Goal: Information Seeking & Learning: Check status

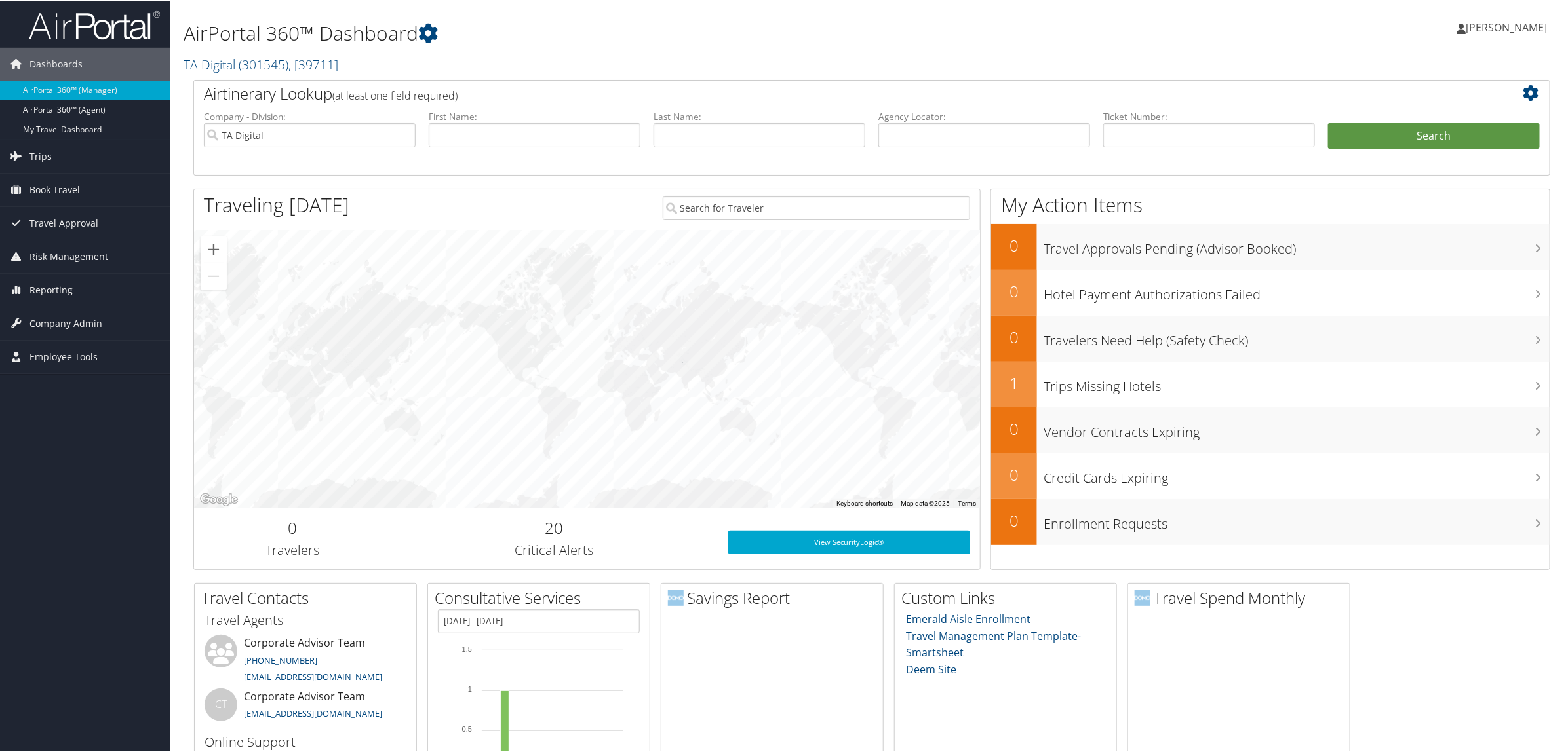
drag, startPoint x: 61, startPoint y: 159, endPoint x: 67, endPoint y: 181, distance: 22.8
click at [61, 159] on link "Trips" at bounding box center [85, 155] width 171 height 32
click at [77, 187] on link "Airtinerary® Lookup" at bounding box center [85, 181] width 171 height 20
click at [47, 292] on span "Reporting" at bounding box center [51, 289] width 43 height 32
click at [93, 372] on link "Virtual Pay Lookup" at bounding box center [85, 374] width 171 height 20
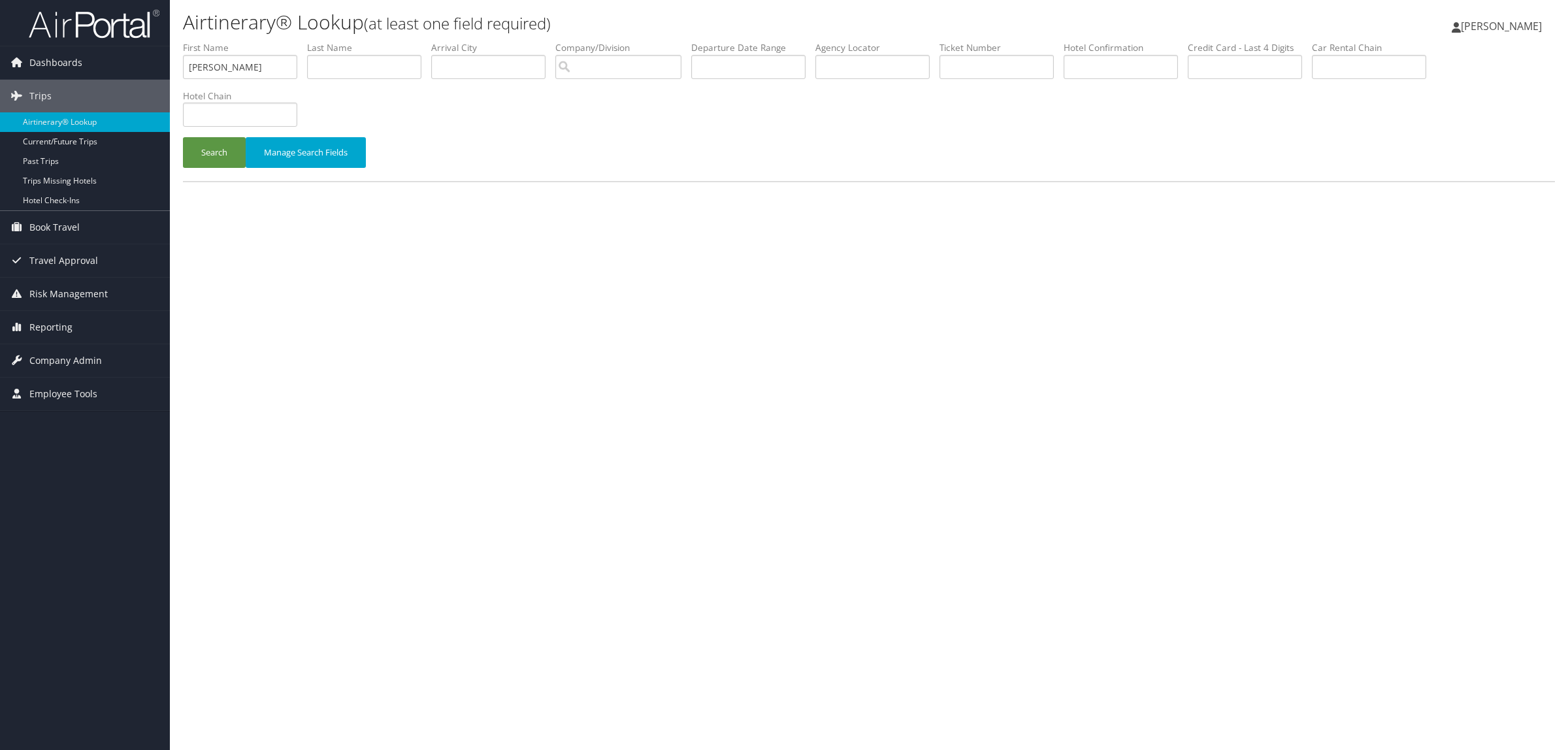
type input "BRANDON"
type input "WALDRON"
click at [183, 137] on button "Search" at bounding box center [215, 152] width 63 height 31
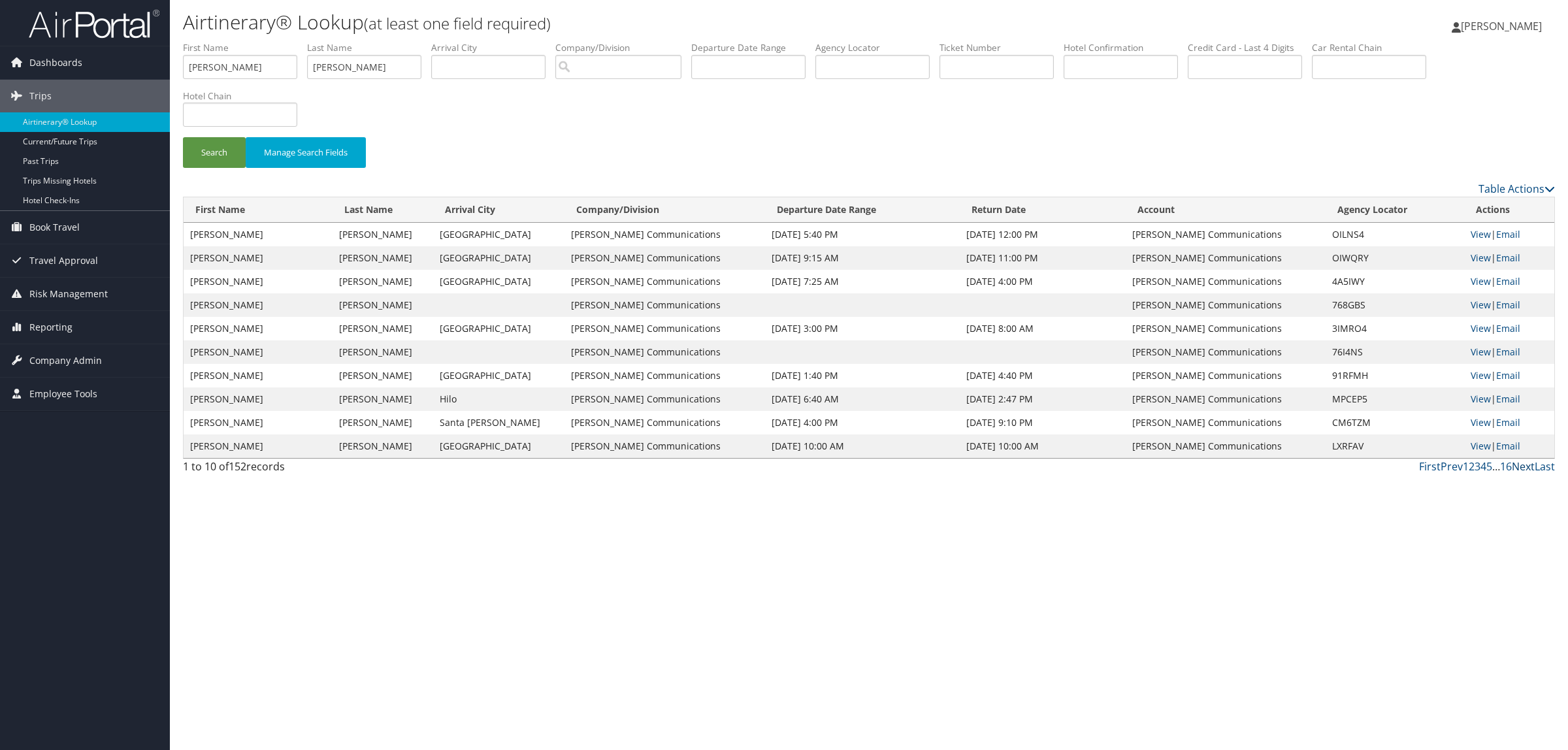
click at [1526, 465] on link "Next" at bounding box center [1523, 466] width 23 height 14
click at [752, 66] on input "text" at bounding box center [748, 66] width 114 height 24
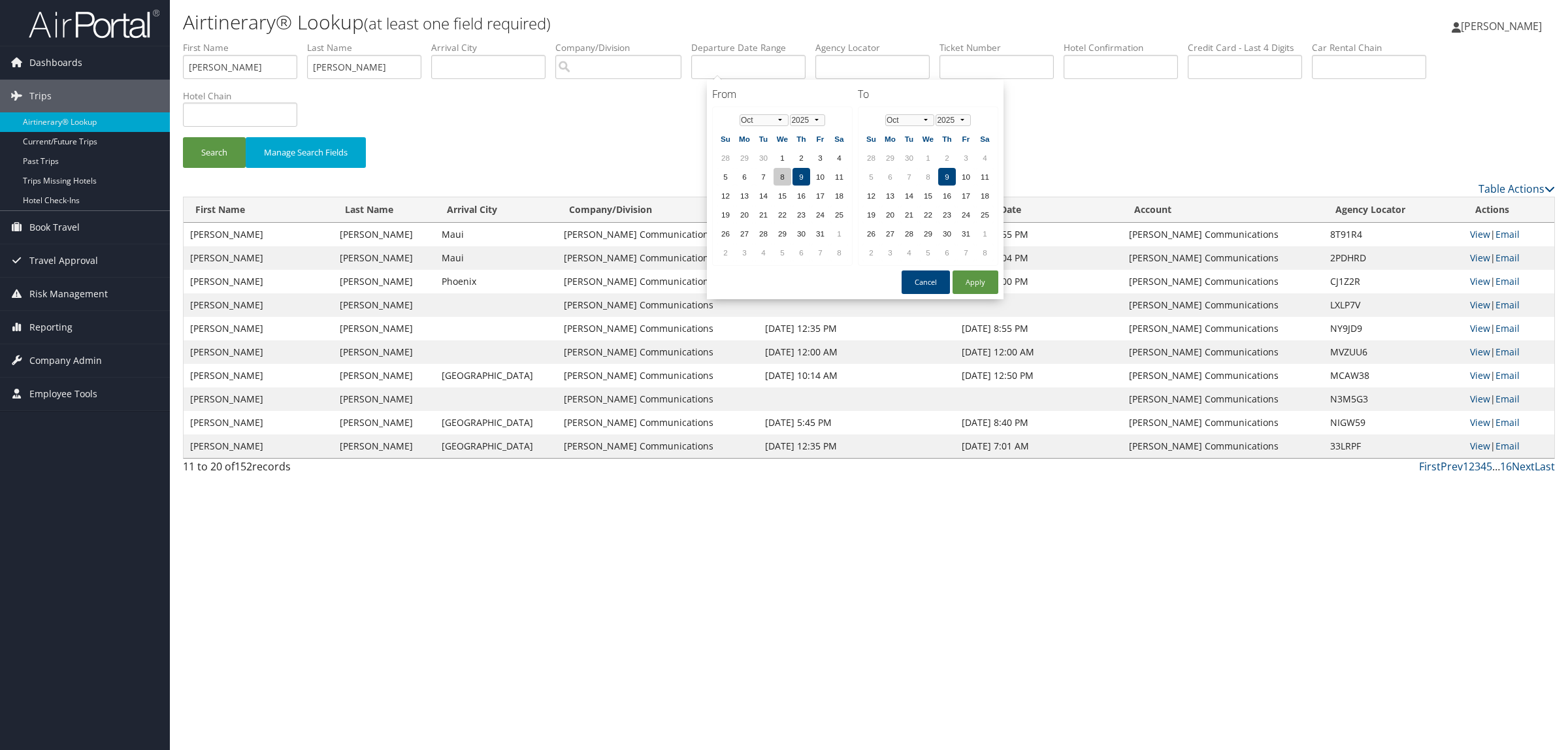
click at [782, 177] on td "8" at bounding box center [782, 176] width 17 height 17
click at [970, 285] on button "Apply" at bounding box center [975, 282] width 46 height 23
drag, startPoint x: 760, startPoint y: 72, endPoint x: 902, endPoint y: 73, distance: 142.0
click at [902, 41] on ul "First Name BRANDON Last Name WALDRON Departure City Arrival City Company/Divisi…" at bounding box center [869, 41] width 1371 height 0
type input "10/08/2025"
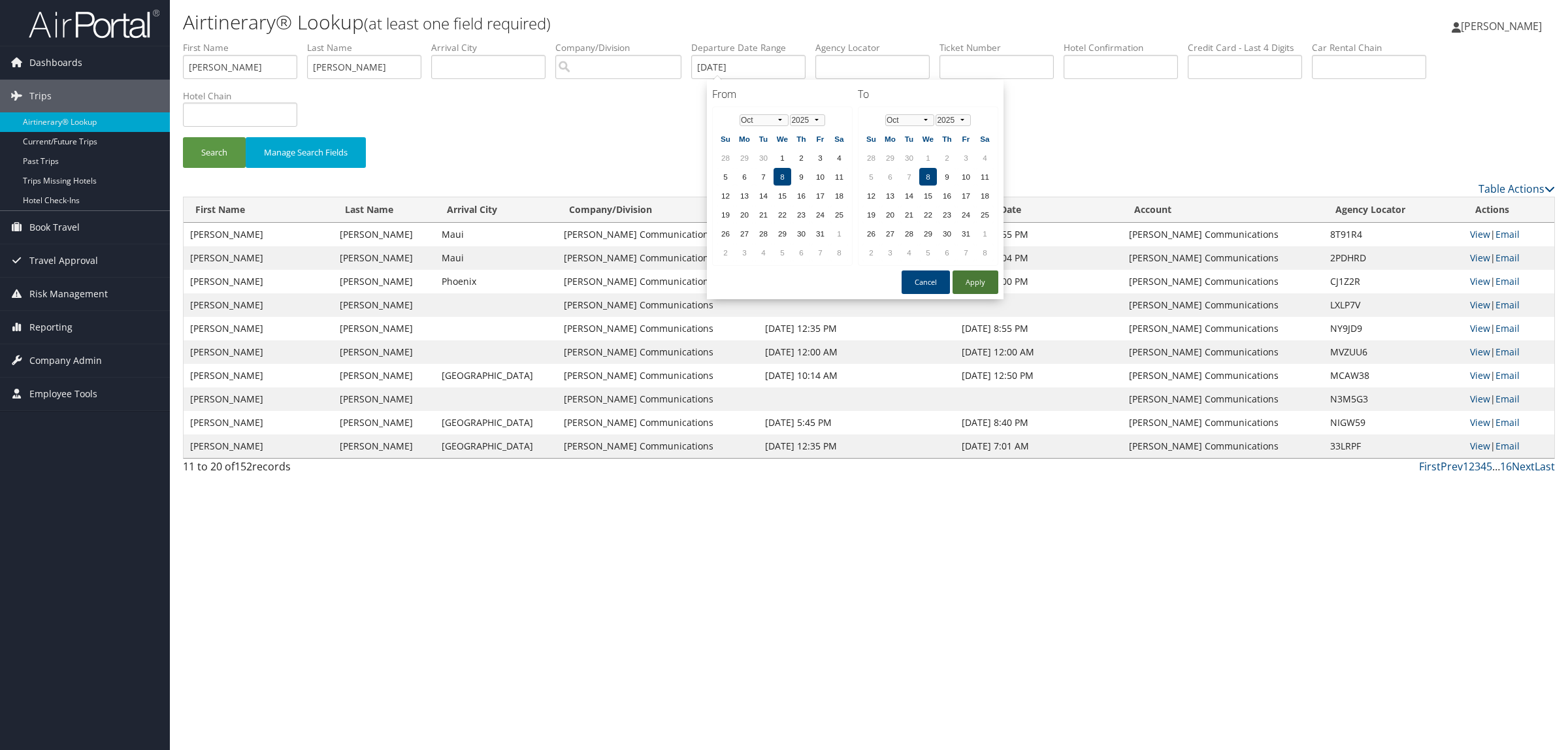
click at [973, 278] on button "Apply" at bounding box center [975, 282] width 46 height 23
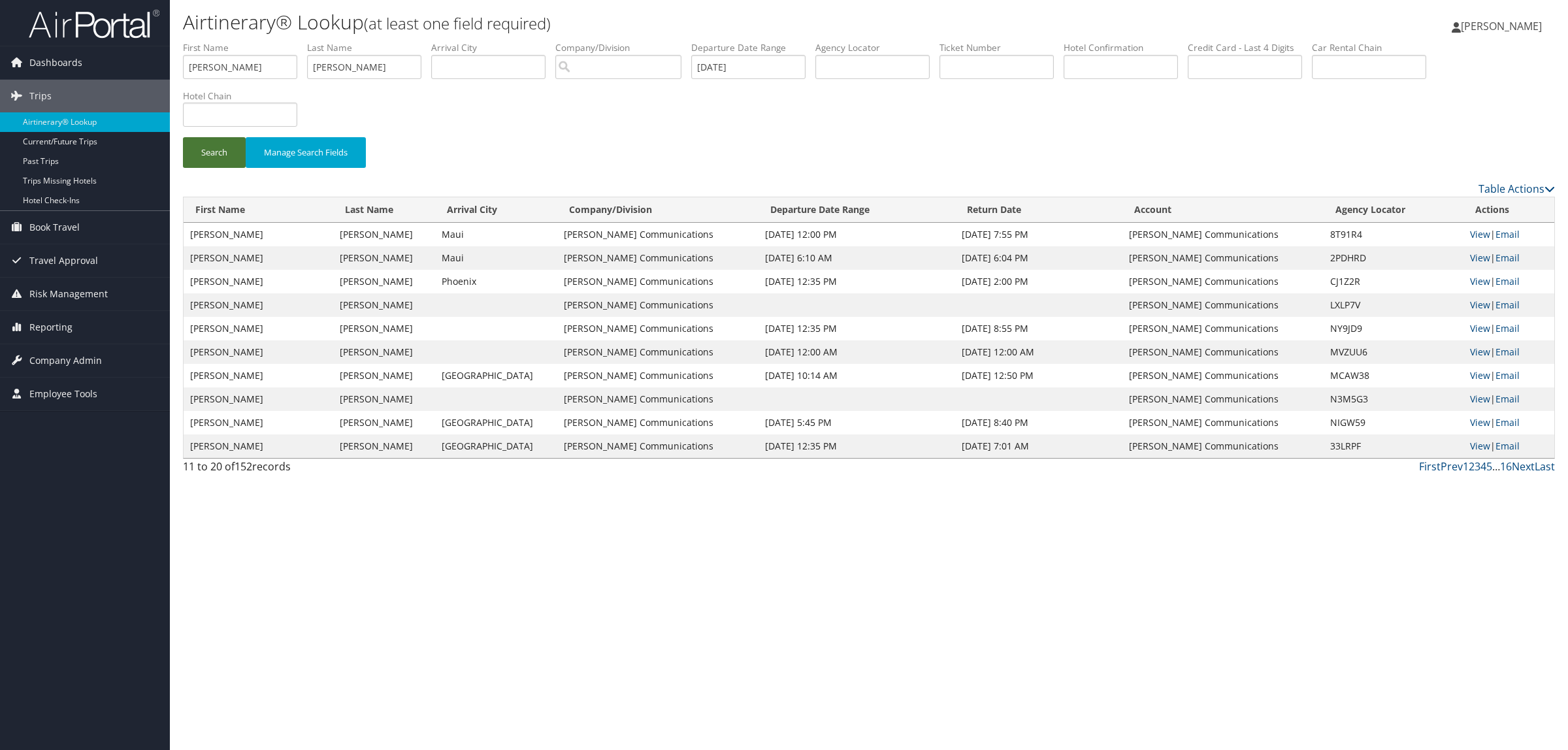
click at [219, 154] on button "Search" at bounding box center [215, 152] width 63 height 31
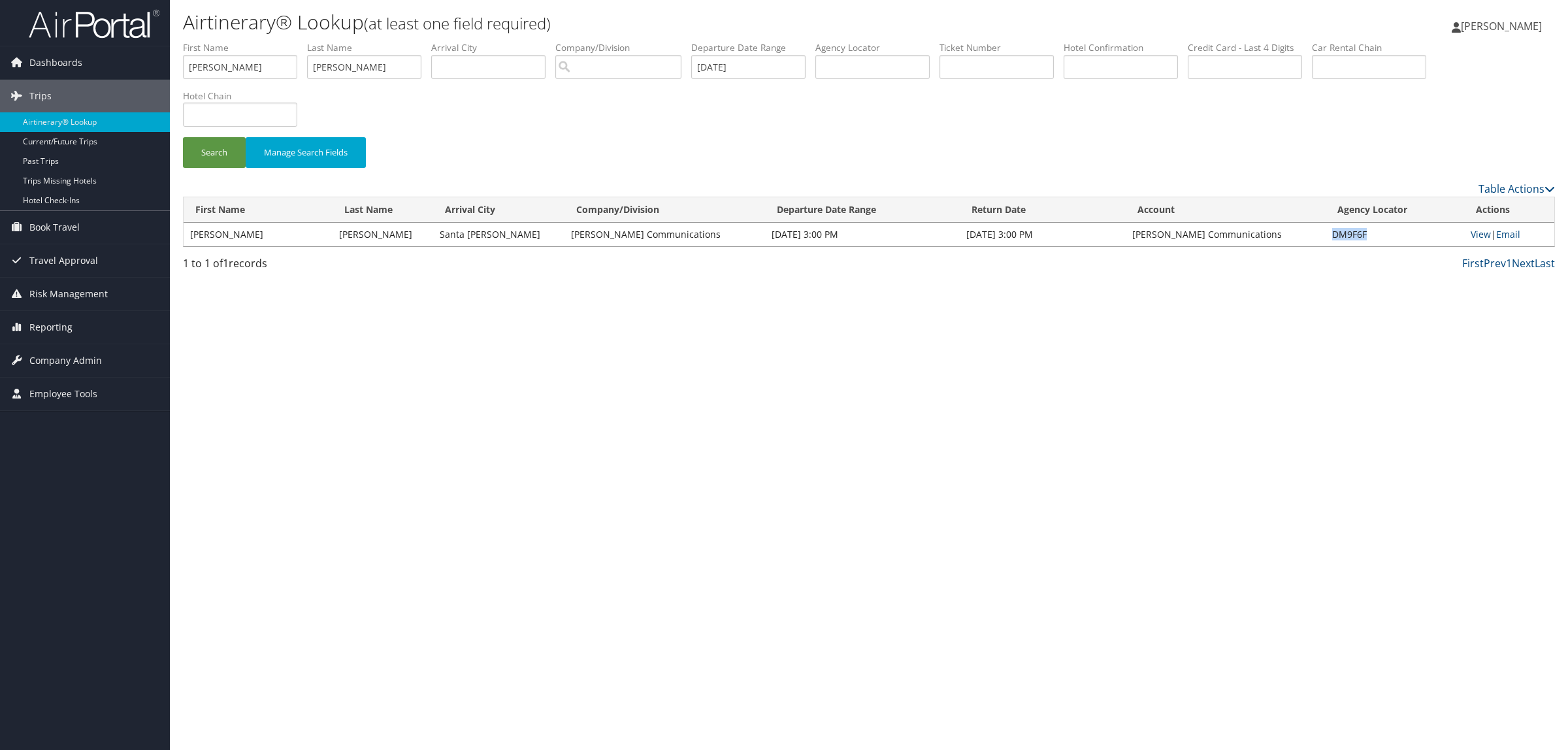
drag, startPoint x: 1328, startPoint y: 232, endPoint x: 1362, endPoint y: 236, distance: 34.2
click at [1362, 236] on td "DM9F6F" at bounding box center [1395, 235] width 139 height 23
copy td "DM9F6F"
drag, startPoint x: 103, startPoint y: 71, endPoint x: 25, endPoint y: 69, distance: 78.0
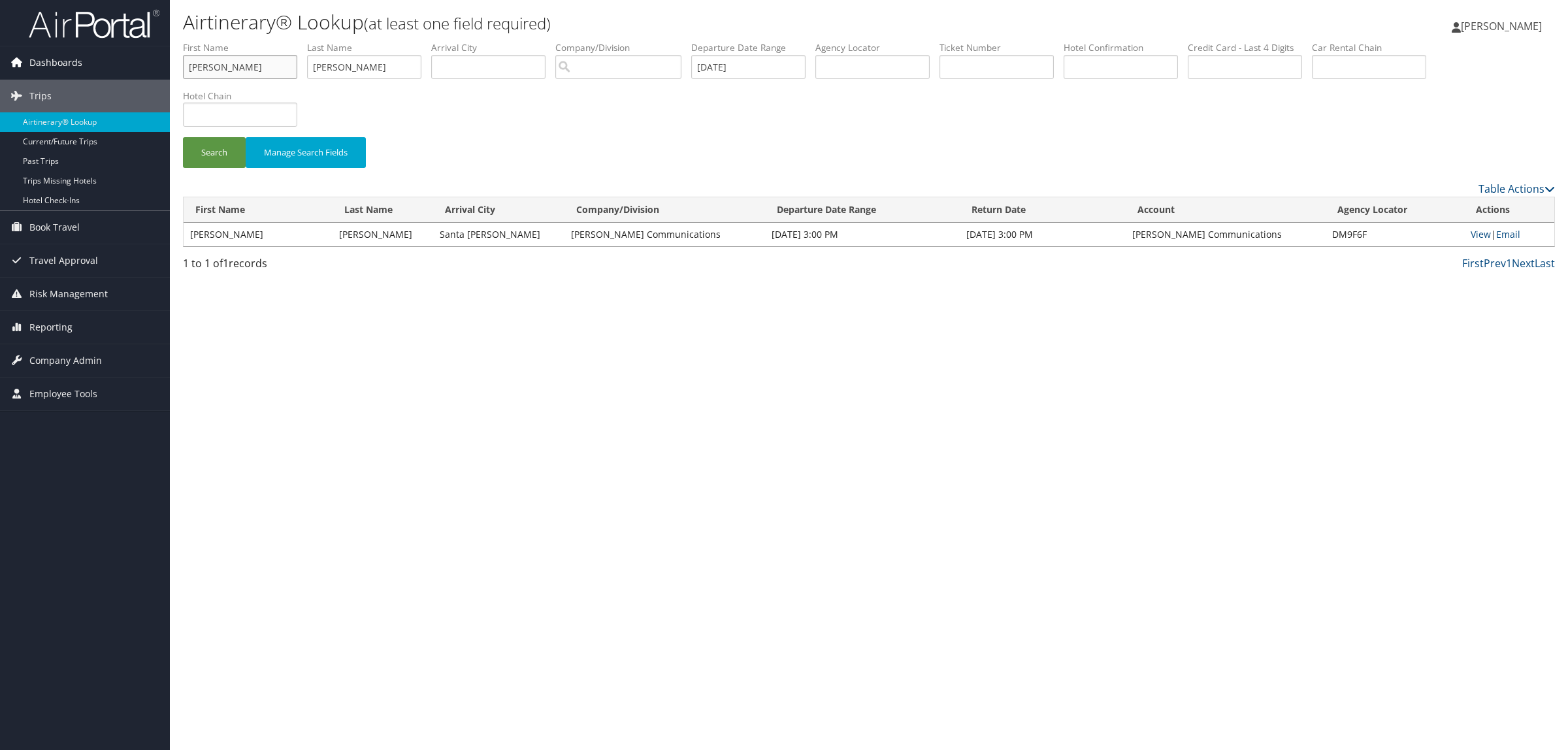
click at [25, 70] on div "Dashboards AirPortal 360™ (Manager) AirPortal 360™ (Agent) My Travel Dashboard …" at bounding box center [784, 375] width 1568 height 750
drag, startPoint x: 352, startPoint y: 72, endPoint x: 245, endPoint y: 75, distance: 107.0
click at [245, 41] on ul "First Name Last Name WALDRON Departure City Arrival City Company/Division Airpo…" at bounding box center [869, 41] width 1371 height 0
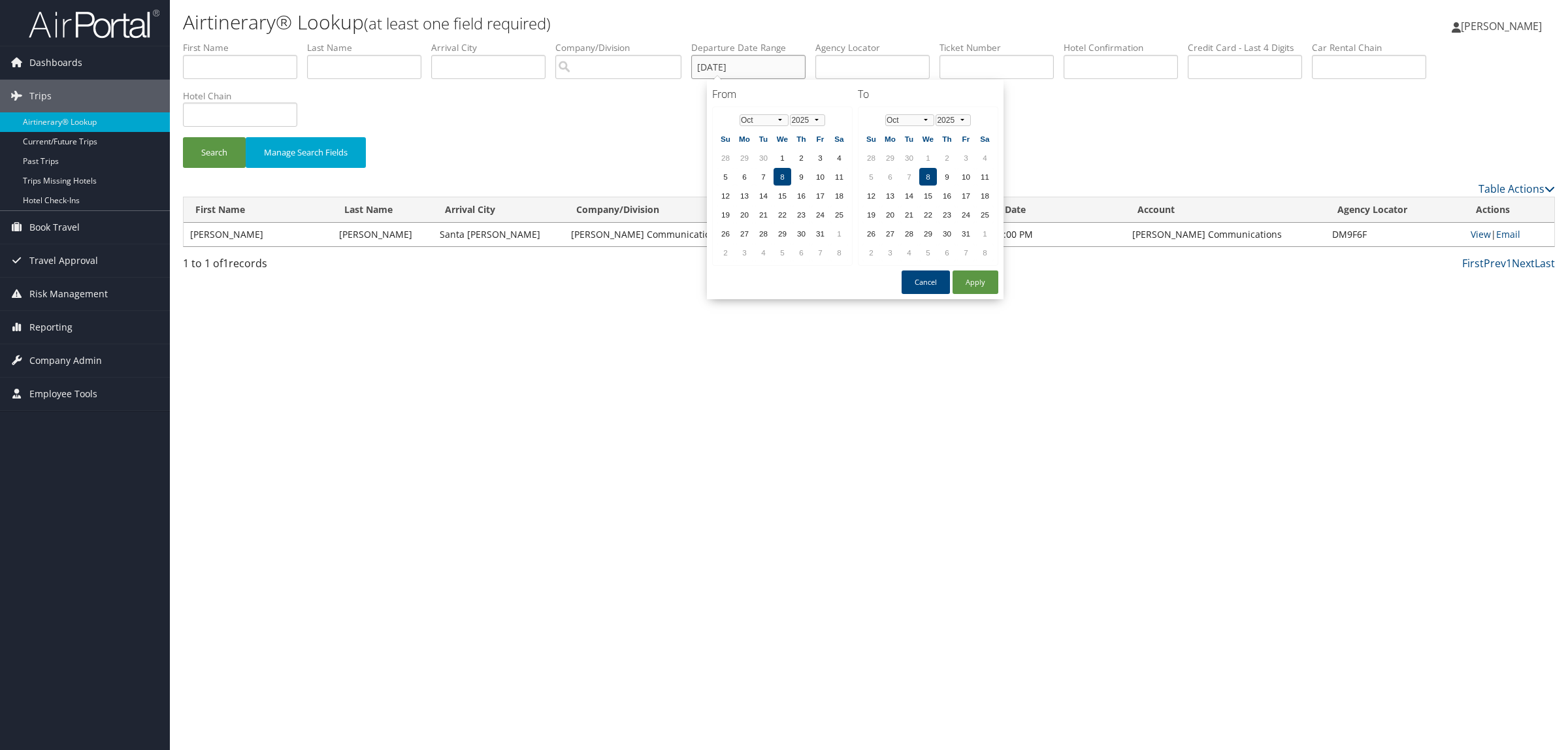
drag, startPoint x: 812, startPoint y: 72, endPoint x: 626, endPoint y: 72, distance: 186.0
click at [626, 41] on ul "First Name Last Name Departure City Arrival City Company/Division Airport/City …" at bounding box center [869, 41] width 1371 height 0
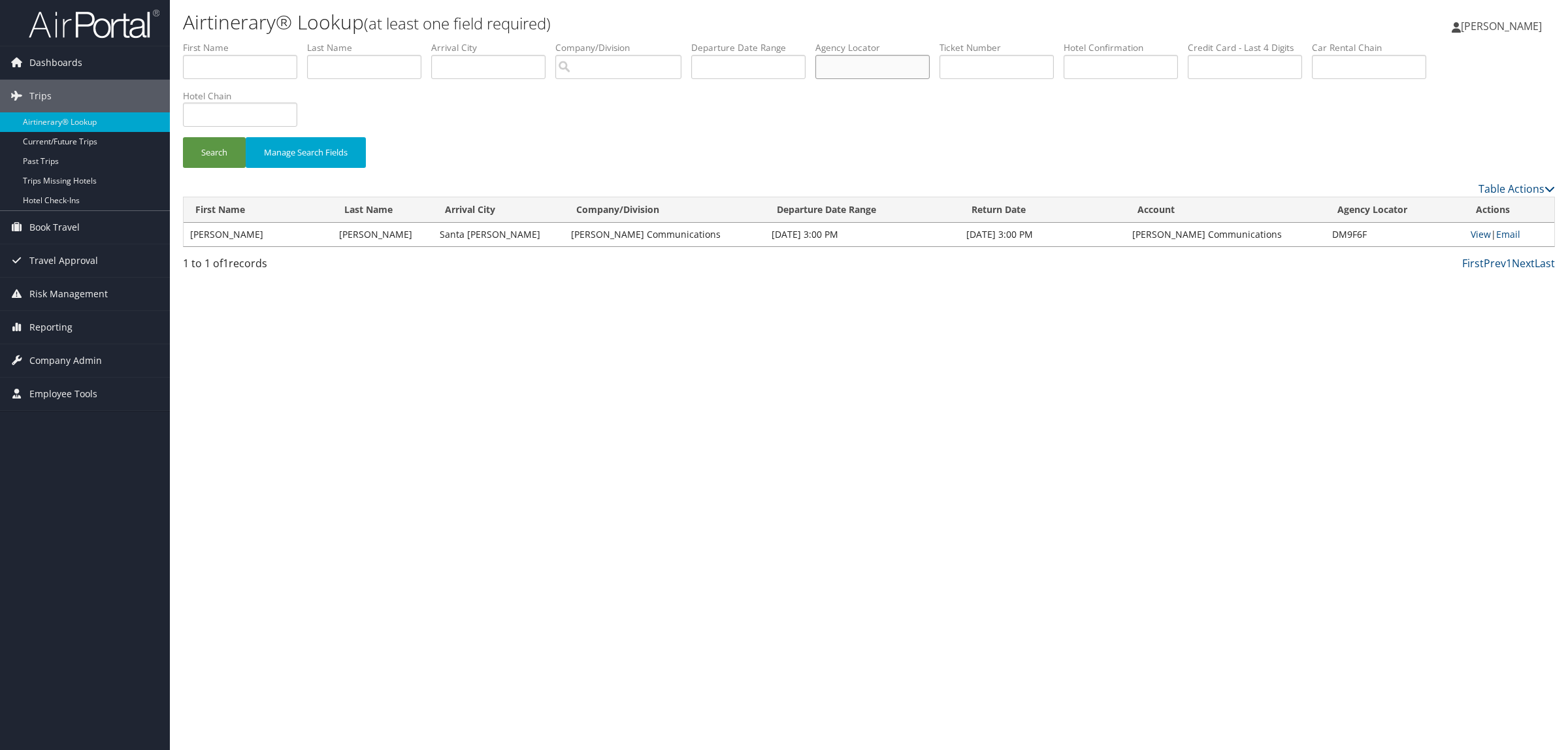
click at [905, 66] on input "text" at bounding box center [872, 66] width 114 height 24
paste input "DG8PN2"
click at [211, 149] on button "Search" at bounding box center [215, 152] width 63 height 31
click at [1482, 234] on link "View" at bounding box center [1480, 234] width 20 height 12
drag, startPoint x: 897, startPoint y: 66, endPoint x: 798, endPoint y: 56, distance: 99.5
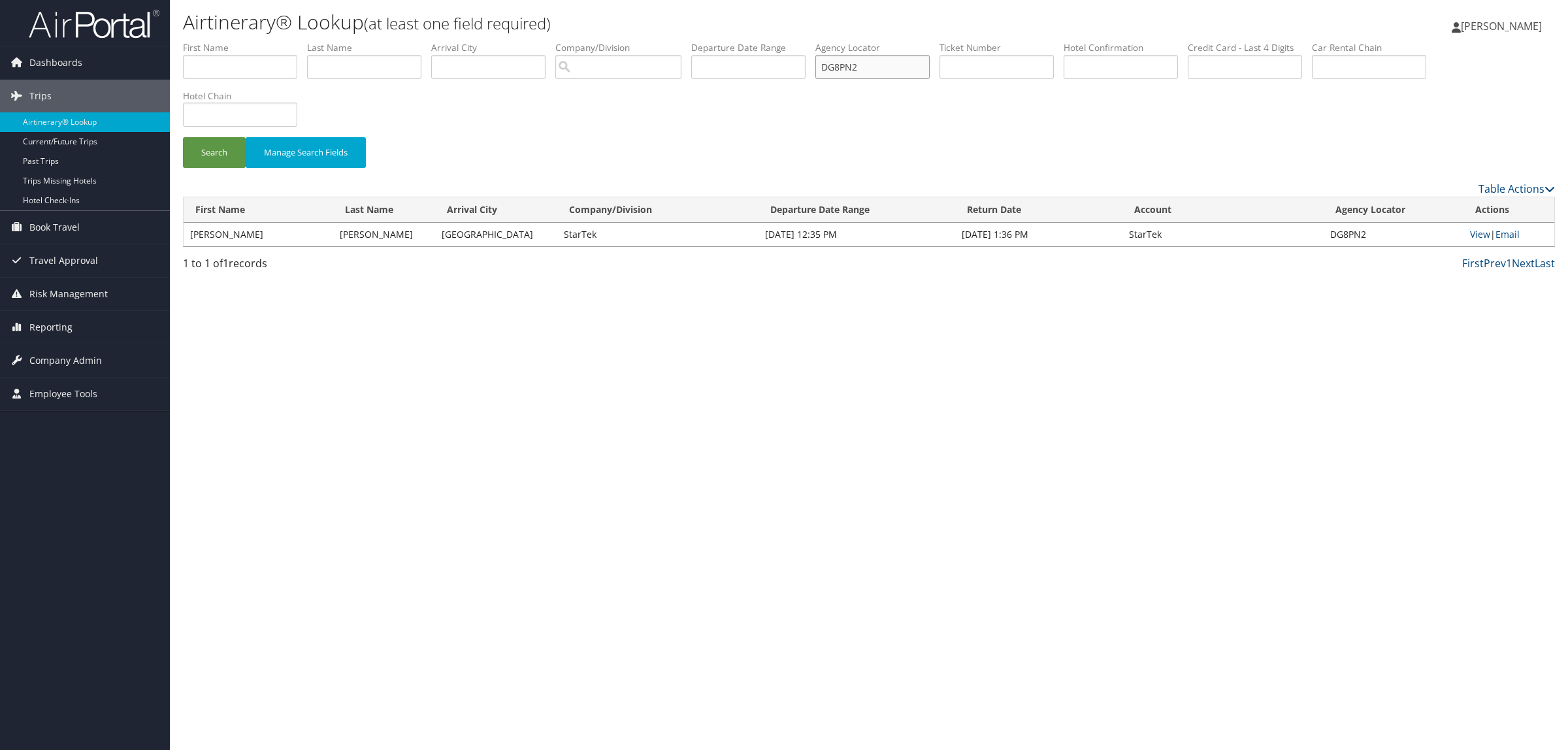
click at [743, 41] on ul "First Name Last Name Departure City Arrival City Company/Division Airport/City …" at bounding box center [869, 41] width 1371 height 0
paste input "N2WL7"
type input "DN2WL7"
click at [208, 157] on button "Search" at bounding box center [215, 152] width 63 height 31
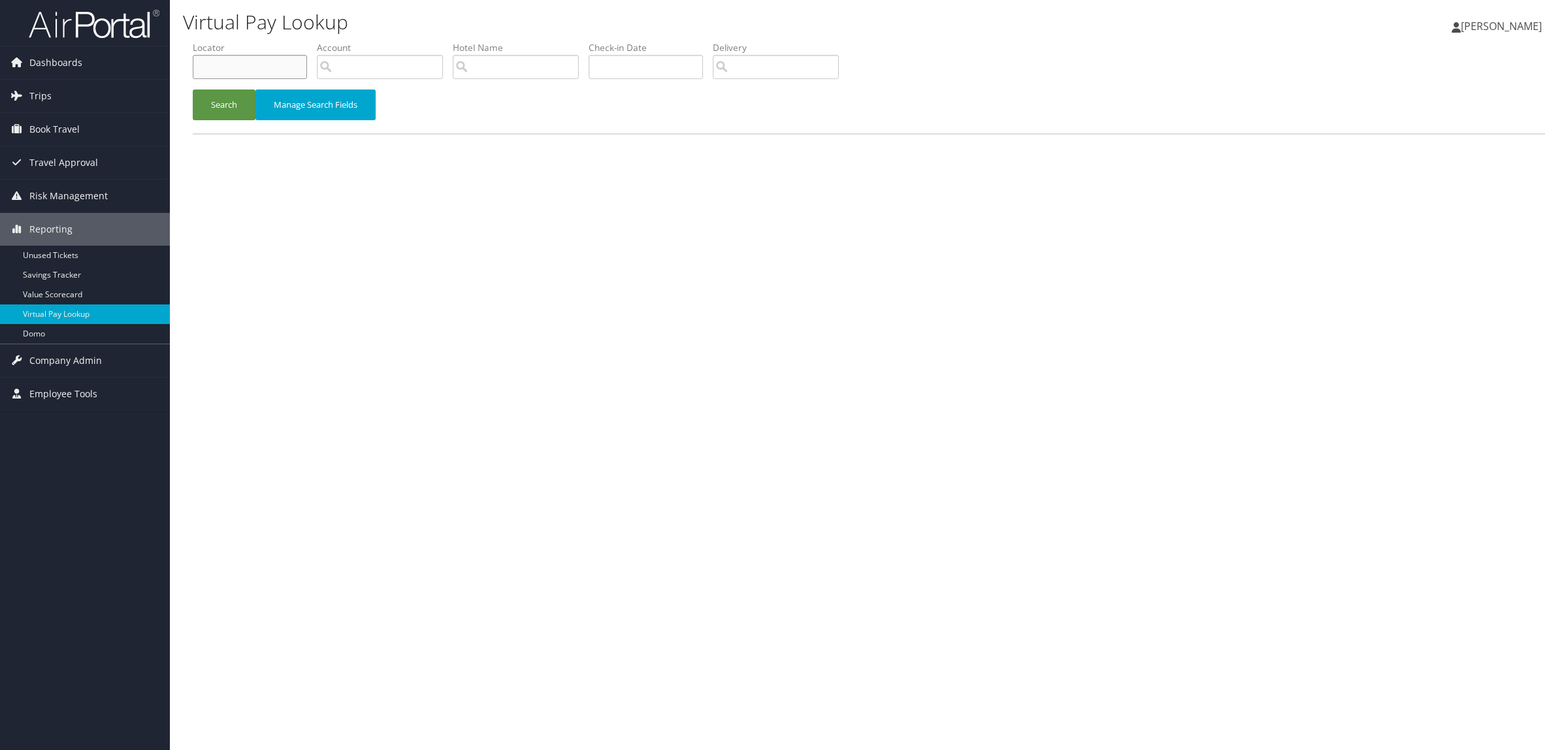
click at [291, 57] on input "text" at bounding box center [250, 66] width 114 height 24
paste input "DM9F6F"
type input "DM9F6F"
click at [192, 90] on button "Search" at bounding box center [224, 105] width 63 height 31
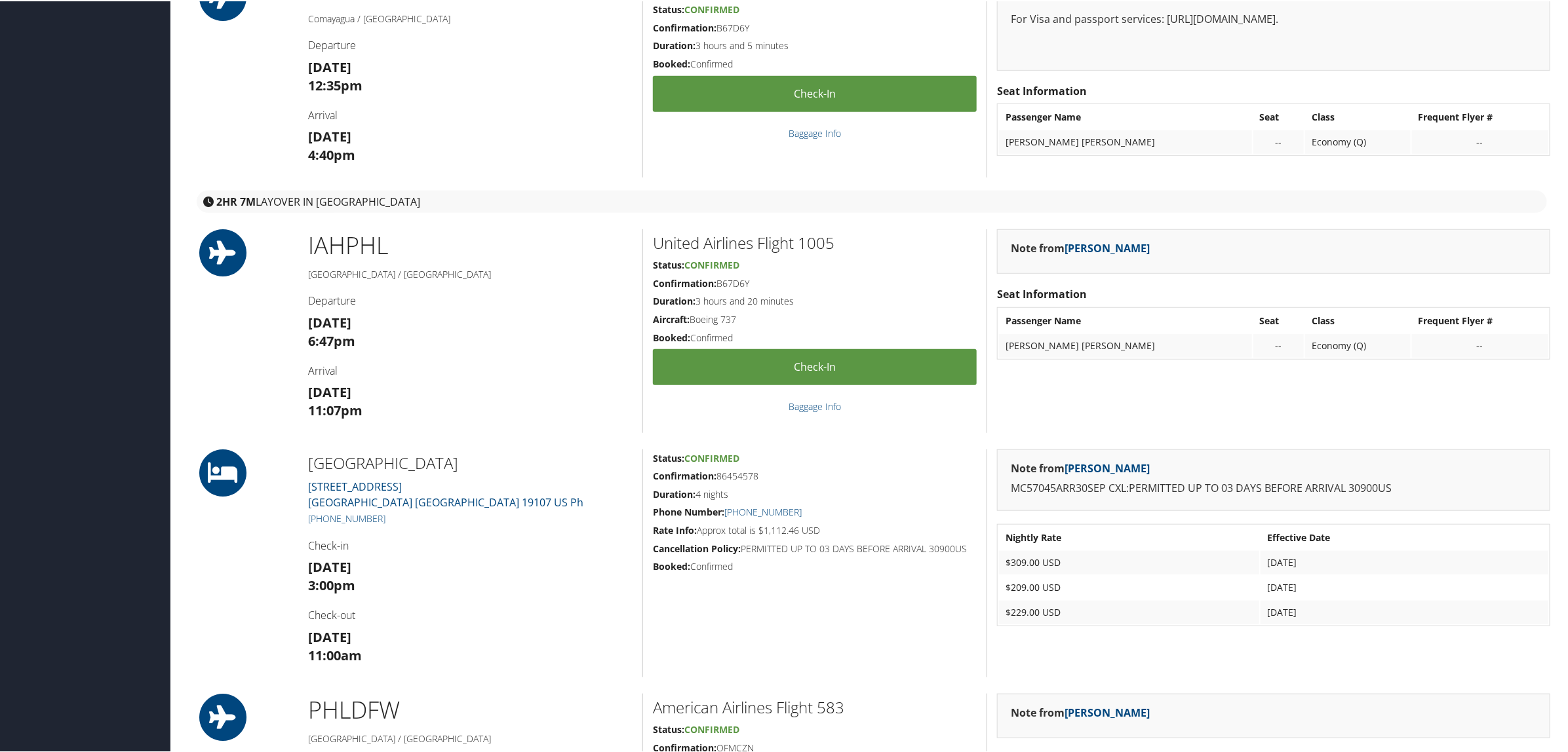
scroll to position [492, 0]
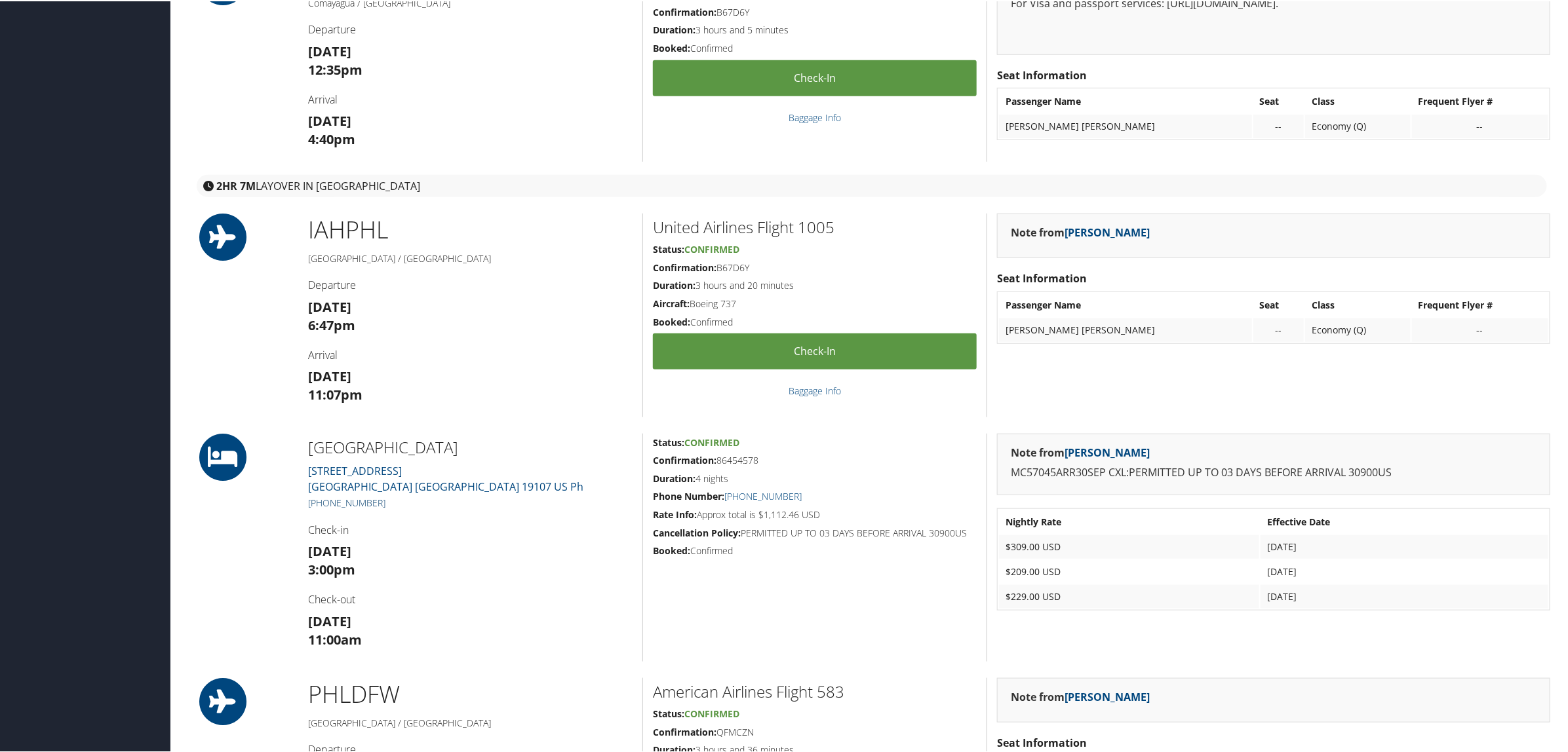
drag, startPoint x: 387, startPoint y: 502, endPoint x: 321, endPoint y: 505, distance: 66.1
click at [321, 505] on h5 "[PHONE_NUMBER]" at bounding box center [470, 502] width 325 height 13
copy link "[PHONE_NUMBER]"
